Goal: Find specific page/section: Find specific page/section

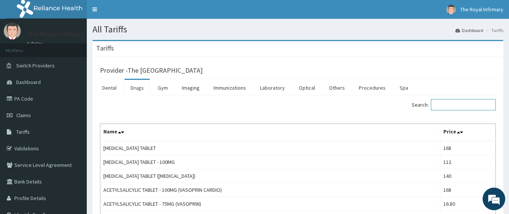
click at [444, 110] on input "Search:" at bounding box center [463, 104] width 65 height 11
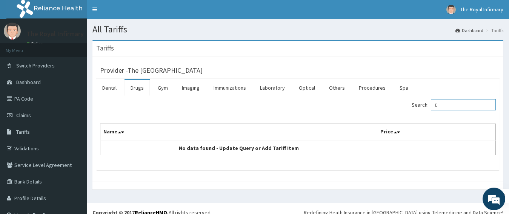
type input "E"
type input "I"
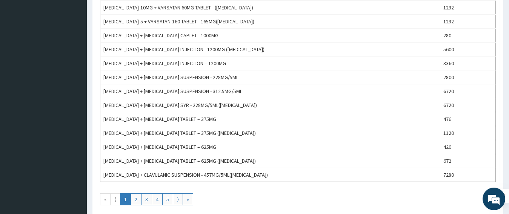
scroll to position [710, 0]
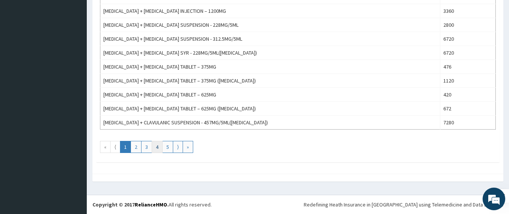
click at [154, 148] on link "4" at bounding box center [157, 147] width 11 height 12
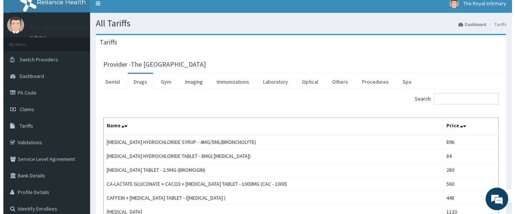
scroll to position [0, 0]
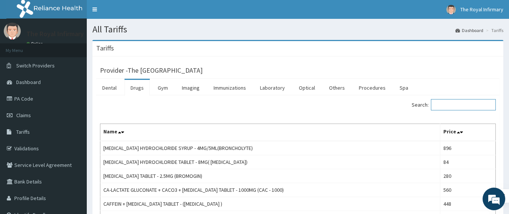
click at [459, 105] on input "Search:" at bounding box center [463, 104] width 65 height 11
type input "DICLO"
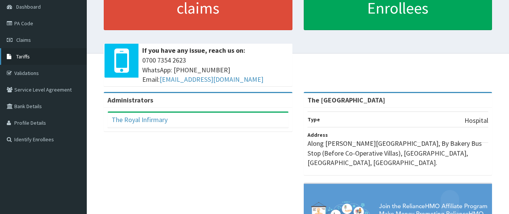
scroll to position [75, 0]
click at [25, 54] on span "Tariffs" at bounding box center [23, 56] width 14 height 7
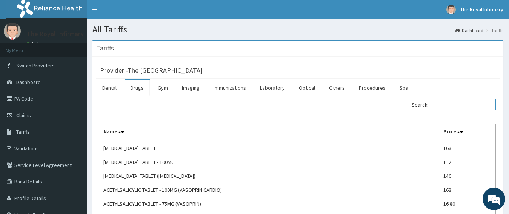
click at [456, 106] on input "Search:" at bounding box center [463, 104] width 65 height 11
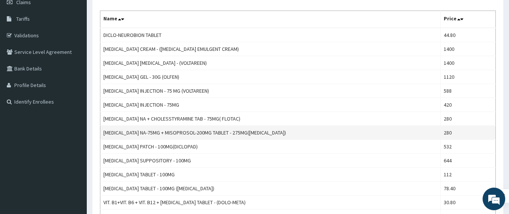
scroll to position [151, 0]
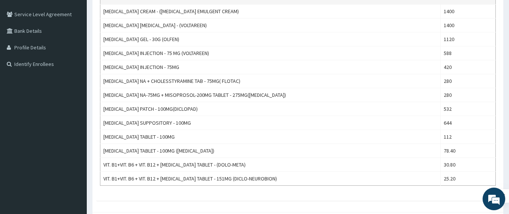
type input "DICLO"
